Goal: Task Accomplishment & Management: Complete application form

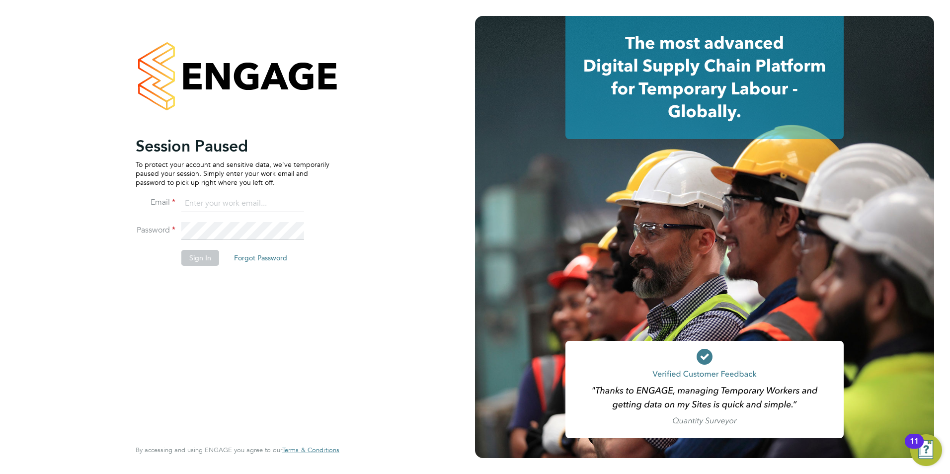
type input "libby@mmpconsultancy.co.uk"
click at [201, 249] on li "Password" at bounding box center [233, 236] width 194 height 28
click at [201, 256] on button "Sign In" at bounding box center [200, 258] width 38 height 16
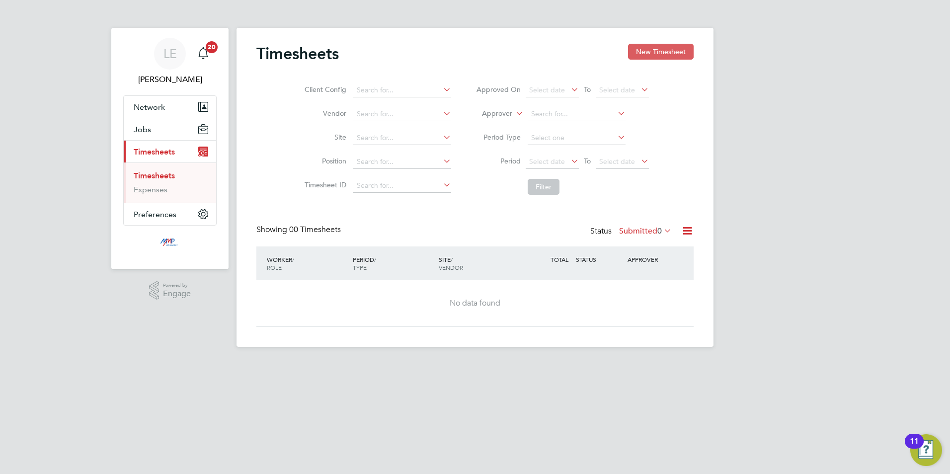
click at [637, 53] on button "New Timesheet" at bounding box center [661, 52] width 66 height 16
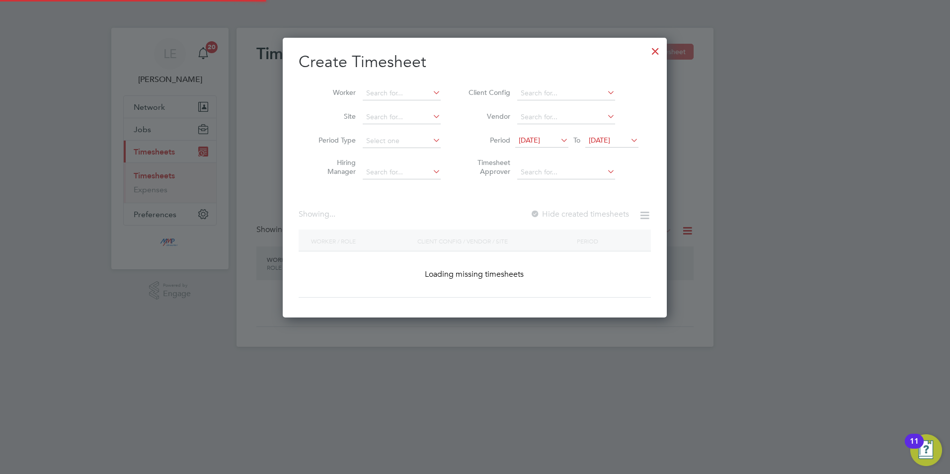
scroll to position [875, 385]
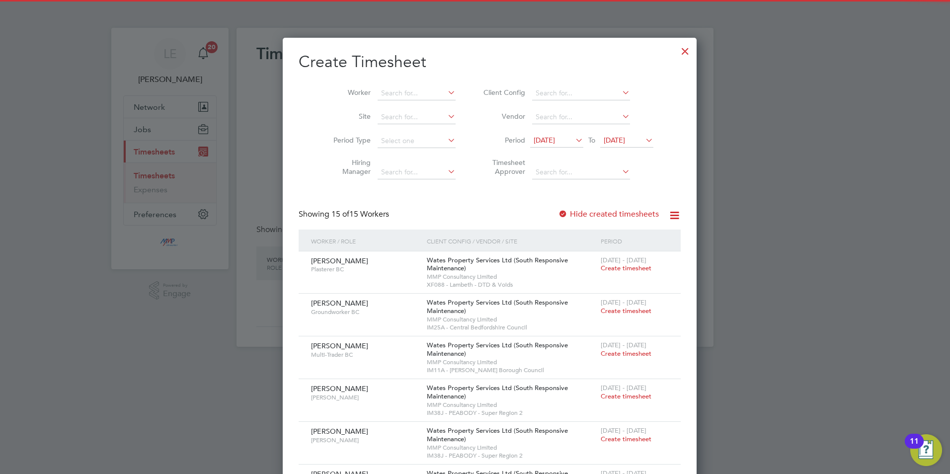
click at [534, 141] on span "[DATE]" at bounding box center [544, 140] width 21 height 9
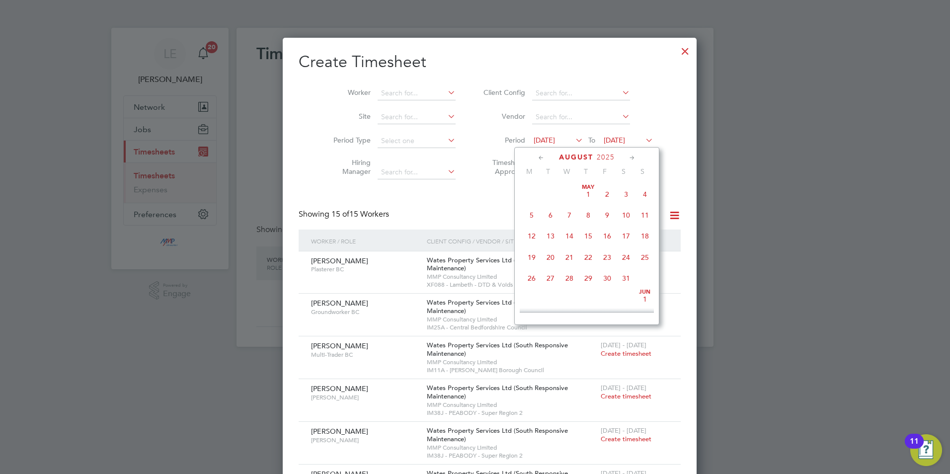
scroll to position [344, 0]
click at [619, 237] on span "16" at bounding box center [626, 227] width 19 height 19
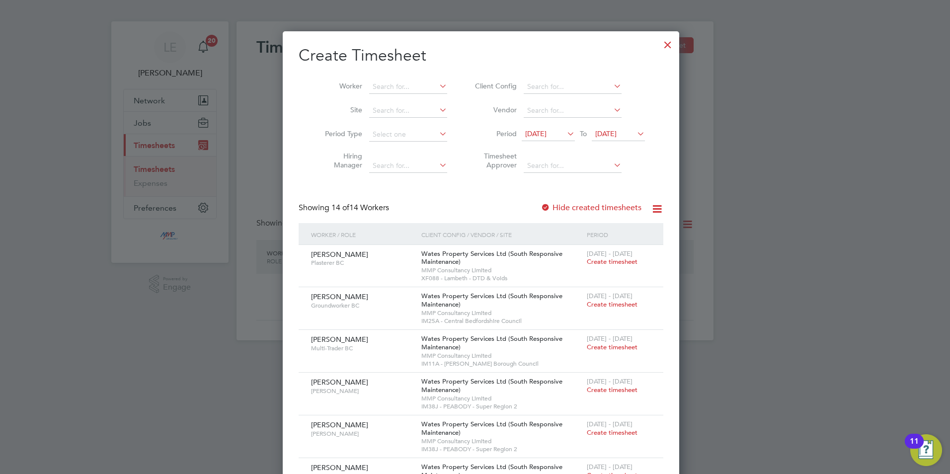
scroll to position [0, 0]
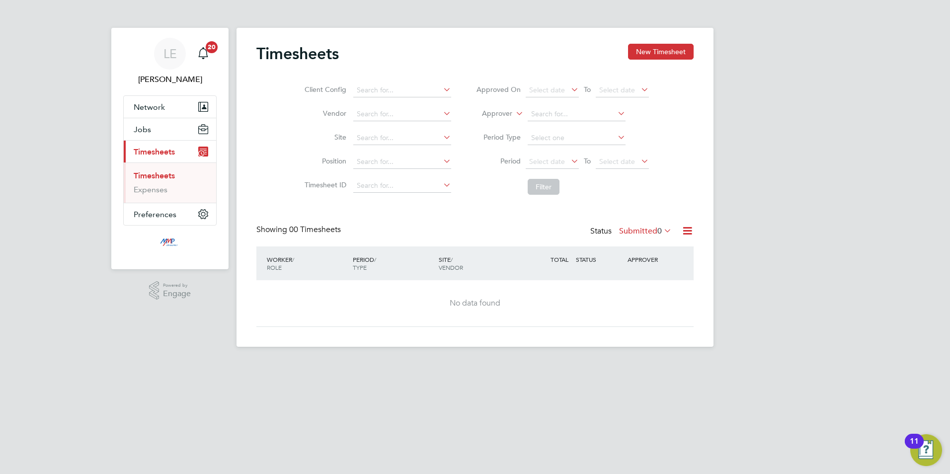
click at [658, 43] on div "Timesheets New Timesheet Client Config Vendor Site Position Timesheet ID Approv…" at bounding box center [475, 187] width 477 height 319
click at [658, 49] on button "New Timesheet" at bounding box center [661, 52] width 66 height 16
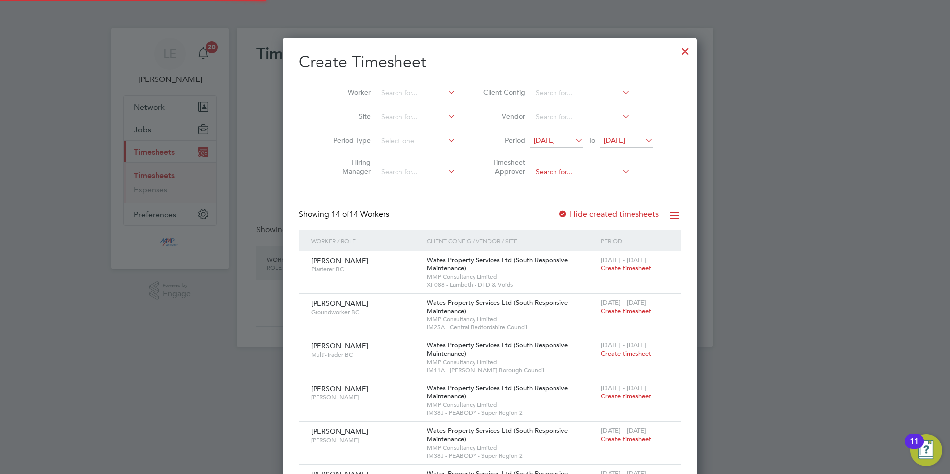
scroll to position [5, 5]
click at [540, 143] on span "[DATE]" at bounding box center [544, 140] width 21 height 9
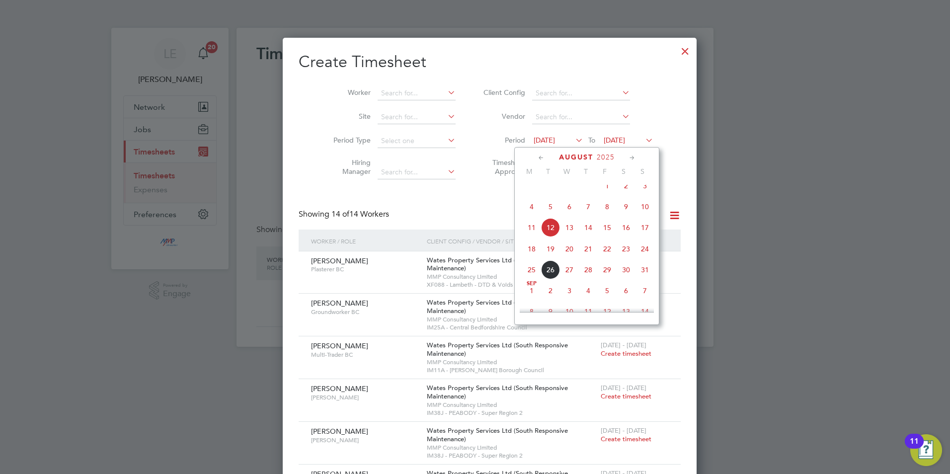
click at [628, 231] on span "16" at bounding box center [626, 227] width 19 height 19
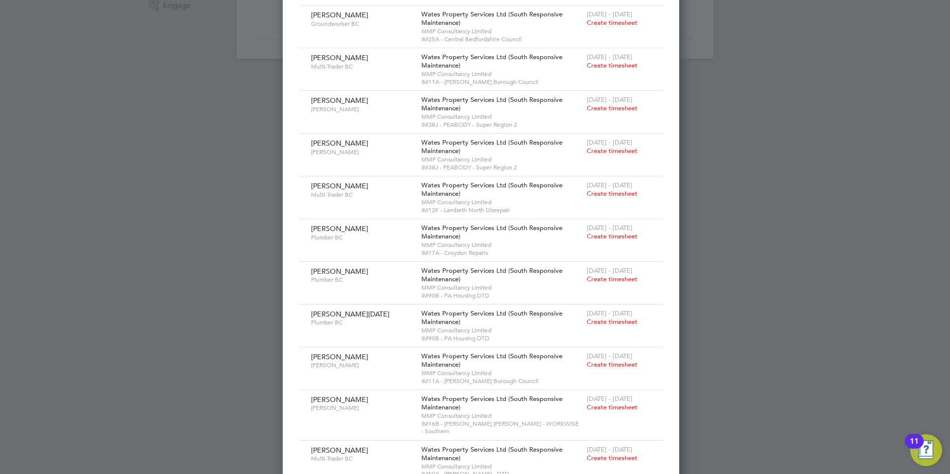
scroll to position [154, 0]
